Goal: Communication & Community: Connect with others

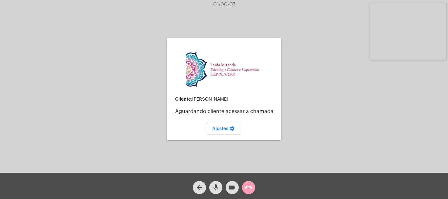
click at [249, 188] on mat-icon "call_end" at bounding box center [249, 188] width 8 height 8
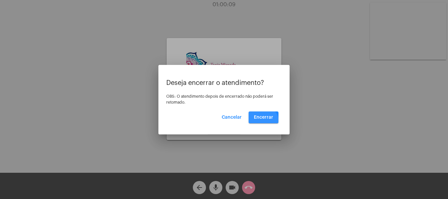
click at [265, 123] on button "Encerrar" at bounding box center [264, 117] width 30 height 12
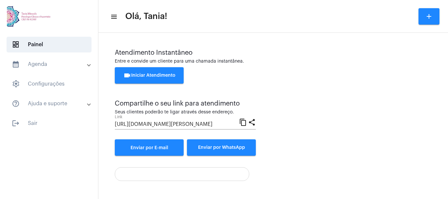
scroll to position [46, 0]
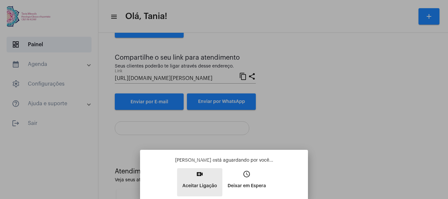
click at [204, 176] on mat-icon "video_call" at bounding box center [200, 174] width 8 height 8
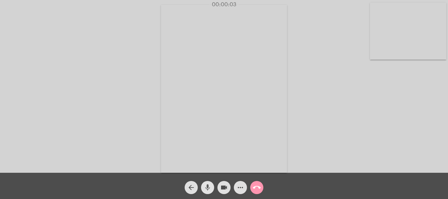
click at [207, 188] on mat-icon "mic" at bounding box center [208, 188] width 8 height 8
click at [225, 188] on mat-icon "videocam" at bounding box center [224, 188] width 8 height 8
click at [225, 188] on mat-icon "videocam_off" at bounding box center [224, 188] width 8 height 8
click at [206, 189] on mat-icon "mic_off" at bounding box center [208, 188] width 8 height 8
